Goal: Purchase product/service

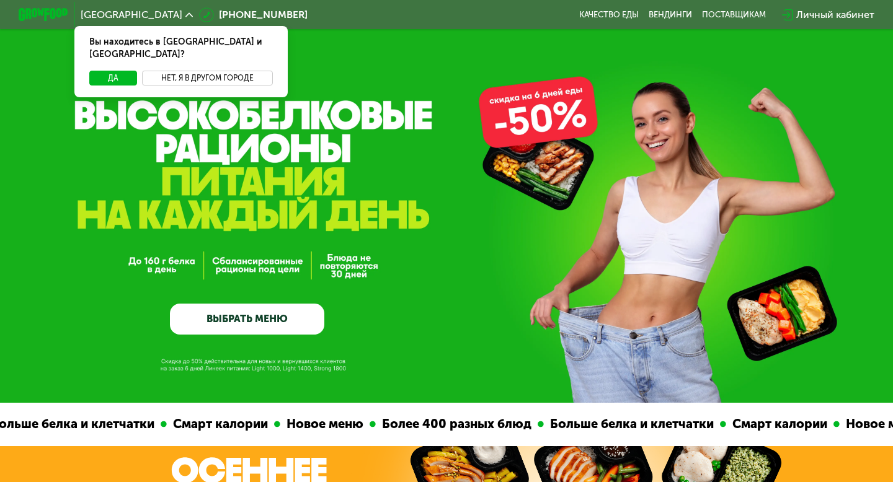
click at [182, 71] on button "Нет, я в другом городе" at bounding box center [207, 78] width 131 height 15
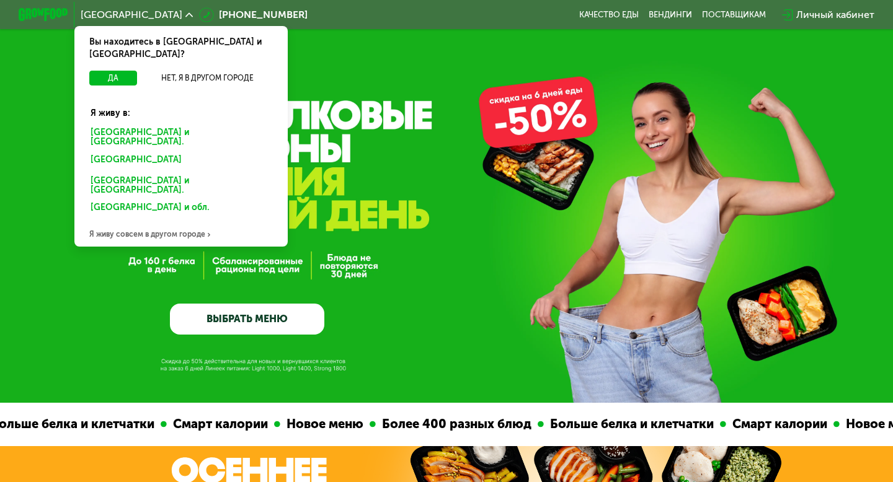
click at [130, 125] on div "Москве и обл." at bounding box center [181, 138] width 198 height 26
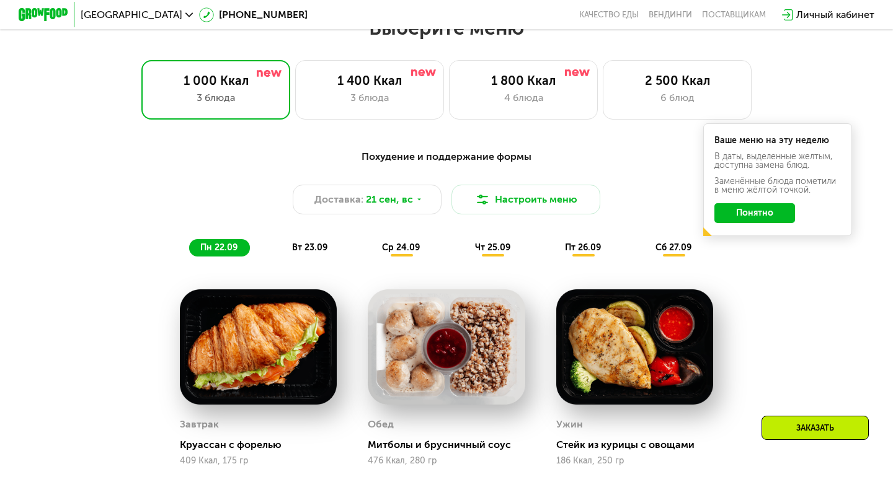
scroll to position [807, 0]
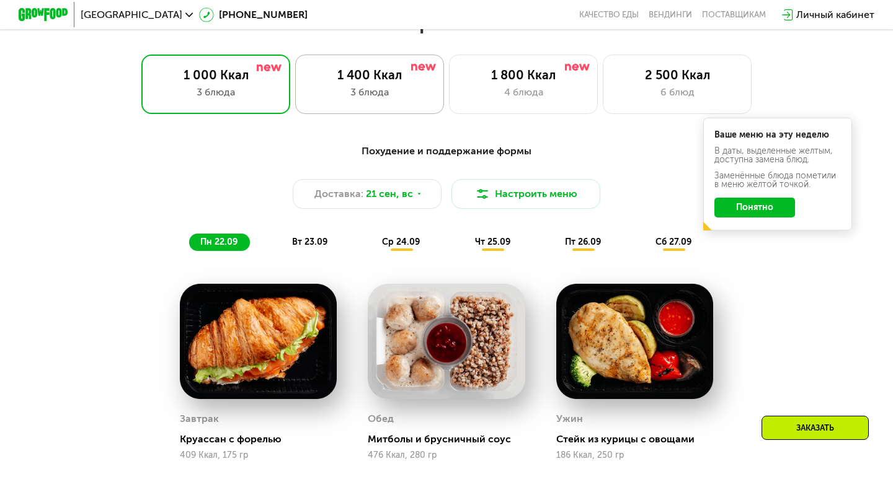
click at [342, 83] on div "1 400 Ккал 3 блюда" at bounding box center [369, 85] width 149 height 60
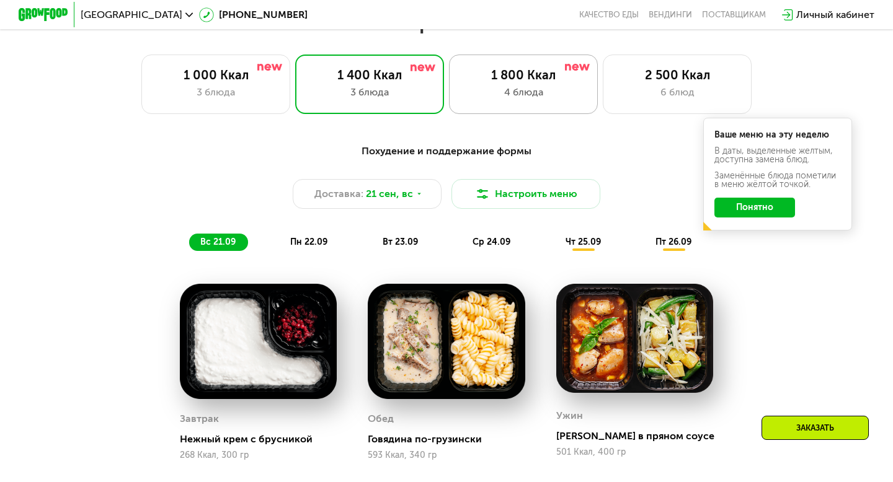
click at [509, 76] on div "1 800 Ккал" at bounding box center [523, 75] width 123 height 15
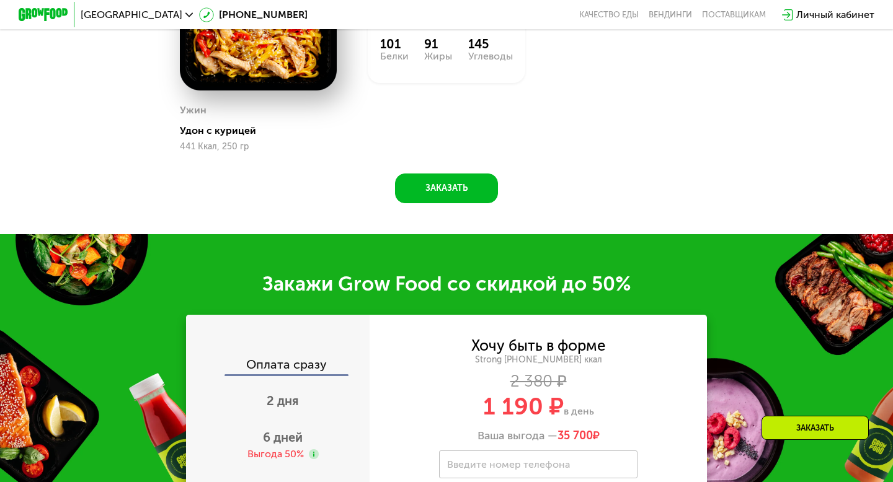
scroll to position [1175, 0]
